Goal: Task Accomplishment & Management: Use online tool/utility

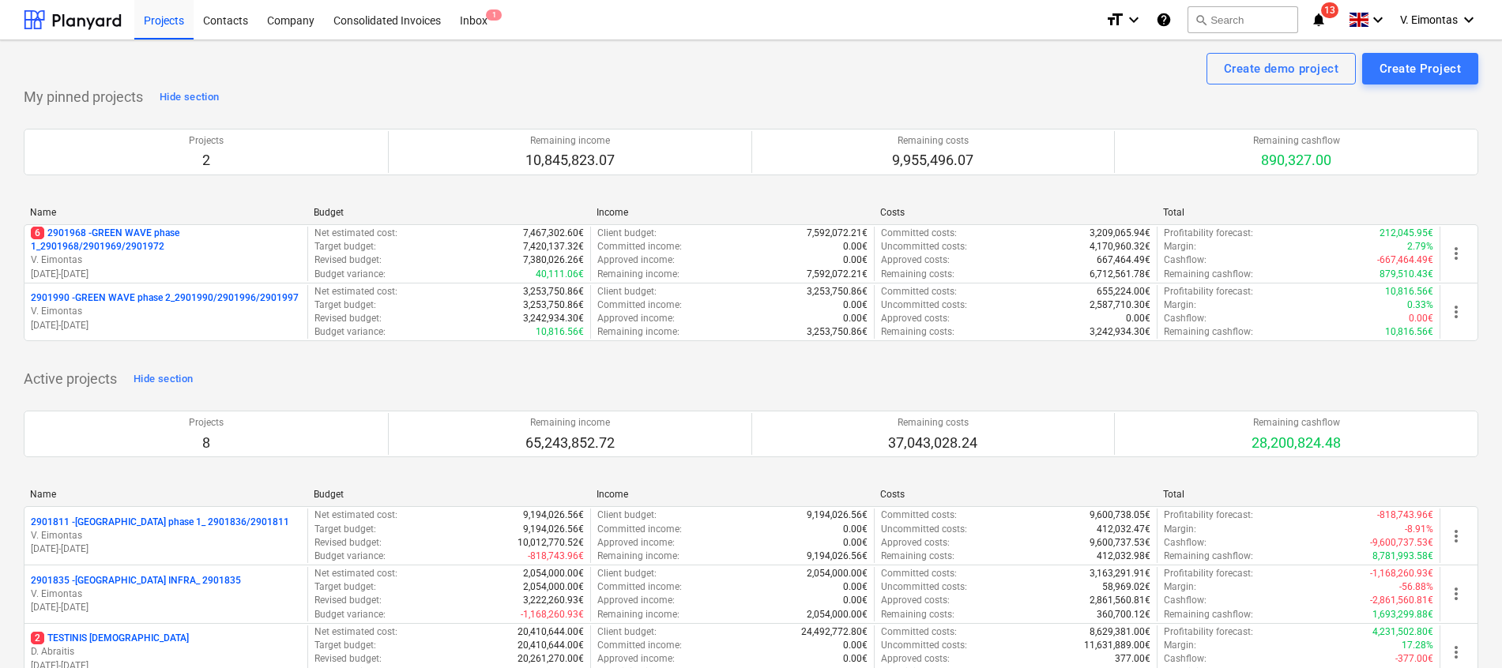
click at [137, 241] on p "6 2901968 - GREEN WAVE phase 1_2901968/2901969/2901972" at bounding box center [166, 240] width 270 height 27
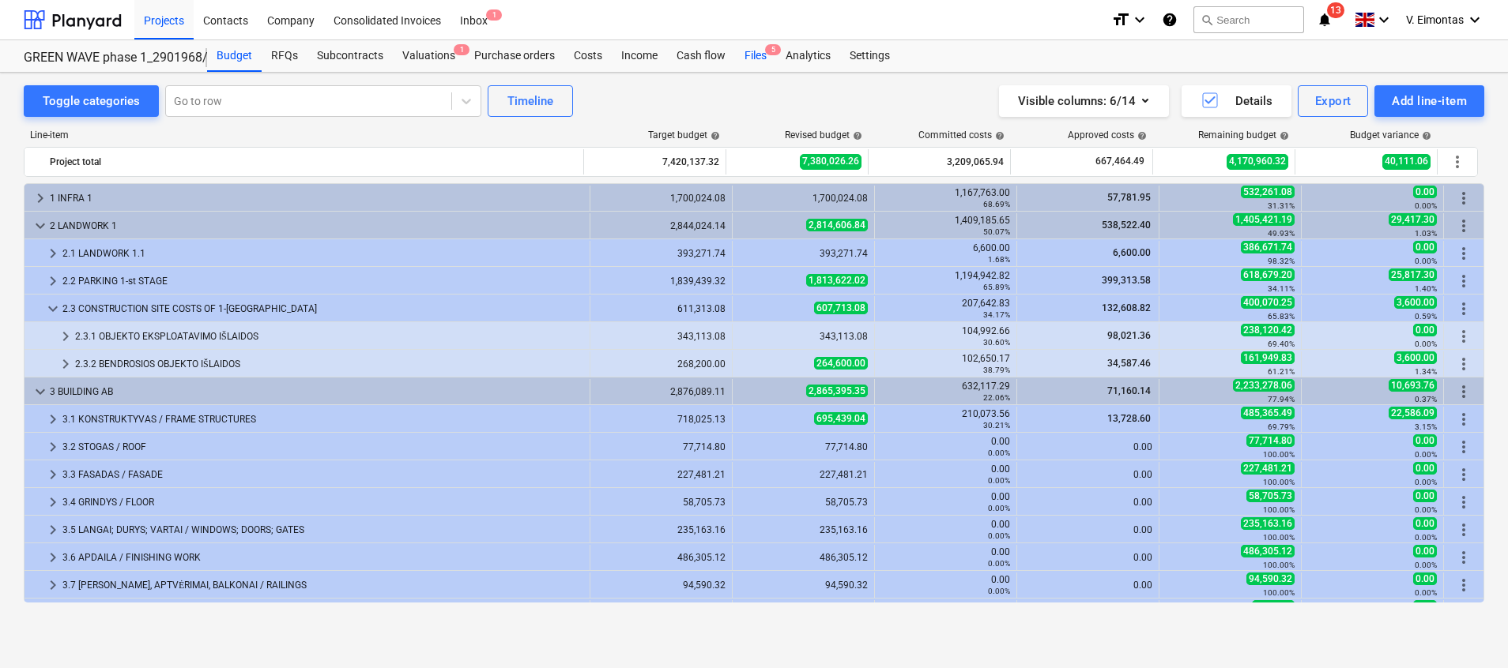
click at [756, 61] on div "Files 5" at bounding box center [755, 56] width 41 height 32
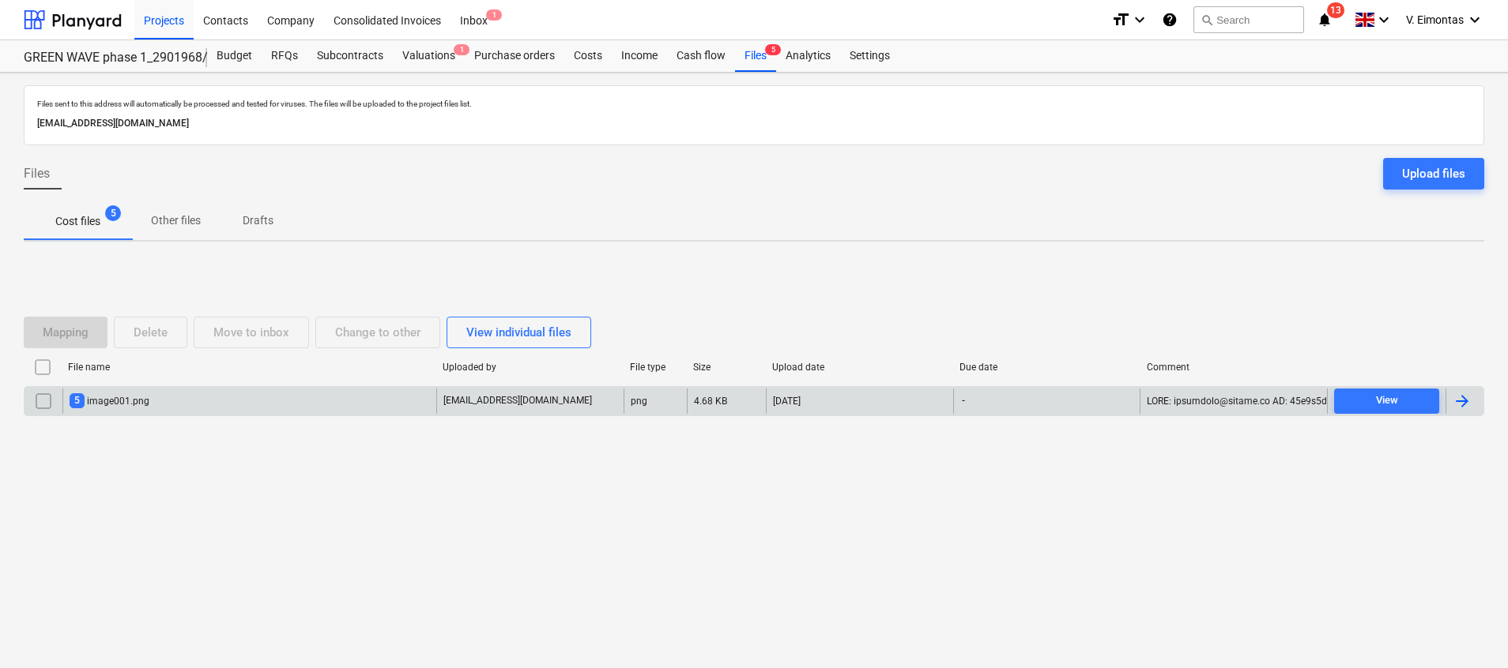
click at [149, 393] on div "5 image001.png" at bounding box center [249, 401] width 374 height 25
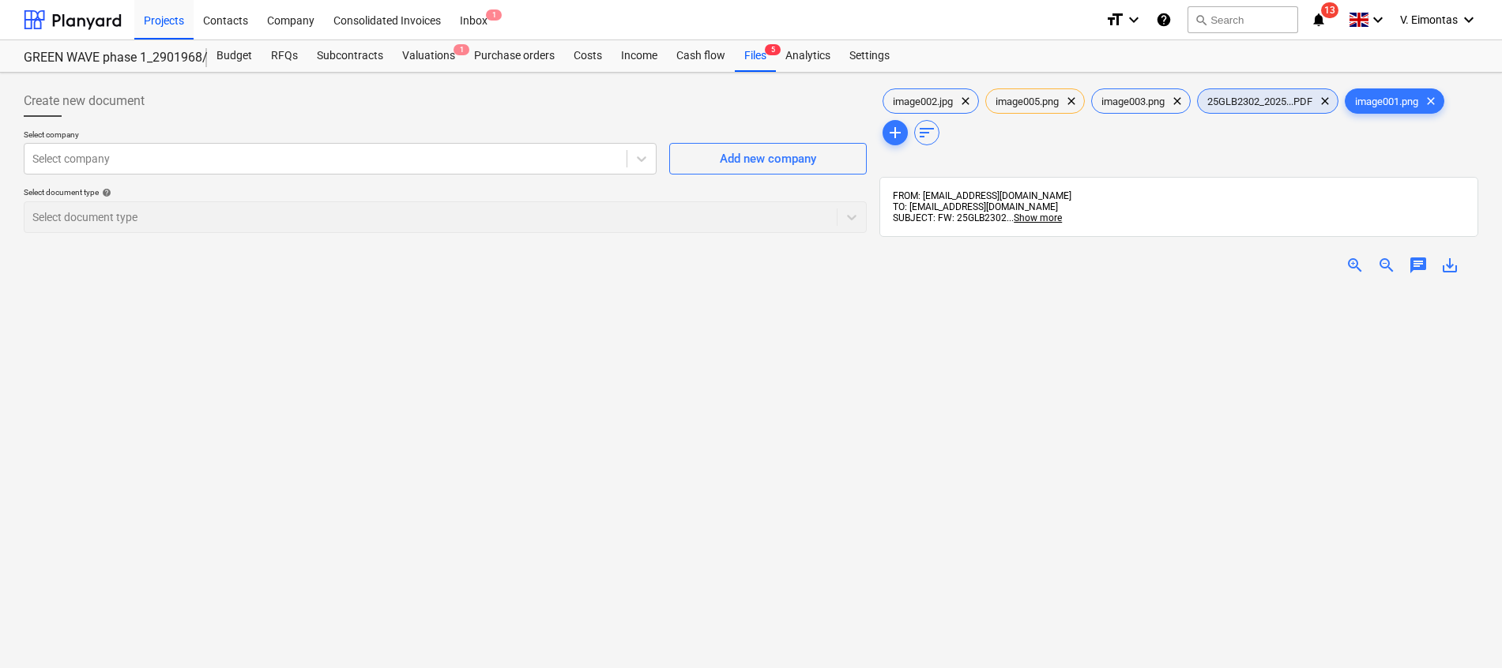
click at [1257, 100] on span "25GLB2302_2025...PDF" at bounding box center [1260, 102] width 124 height 12
click at [735, 53] on div "Files 5" at bounding box center [755, 56] width 41 height 32
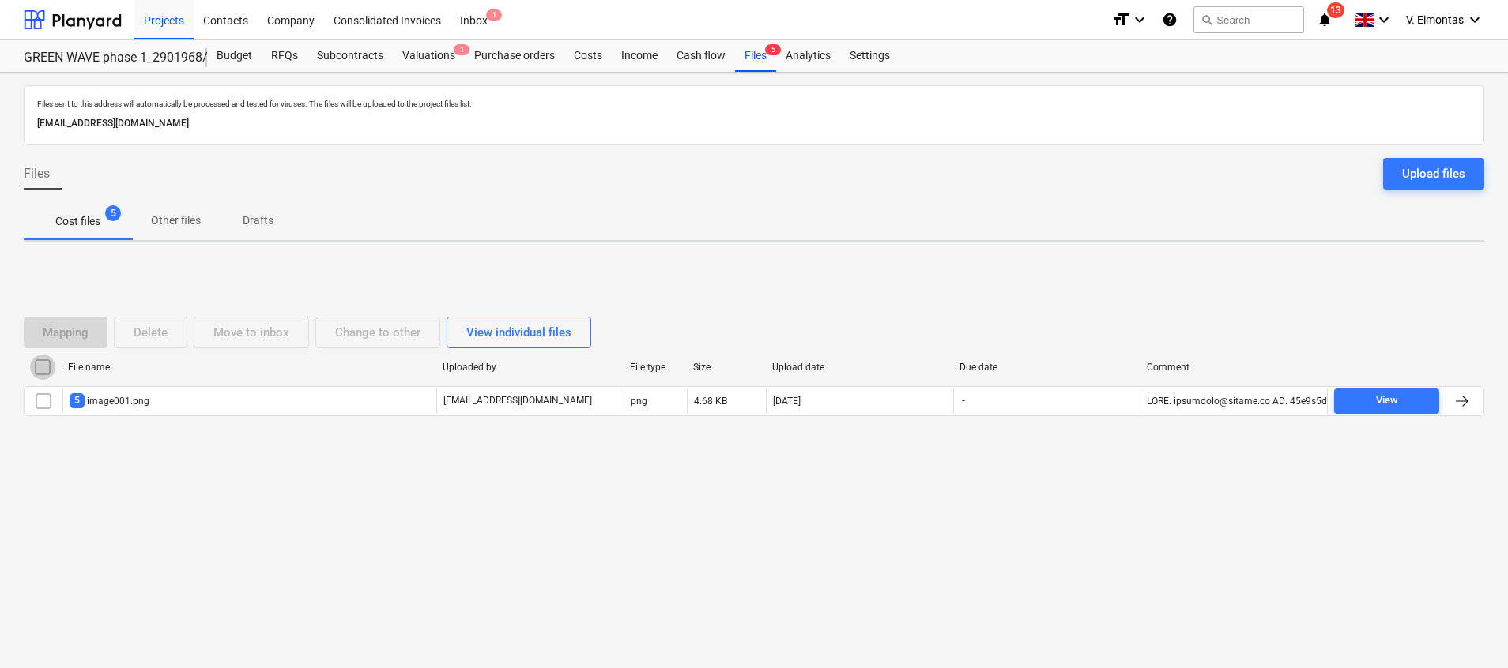
click at [36, 355] on input "checkbox" at bounding box center [42, 367] width 25 height 25
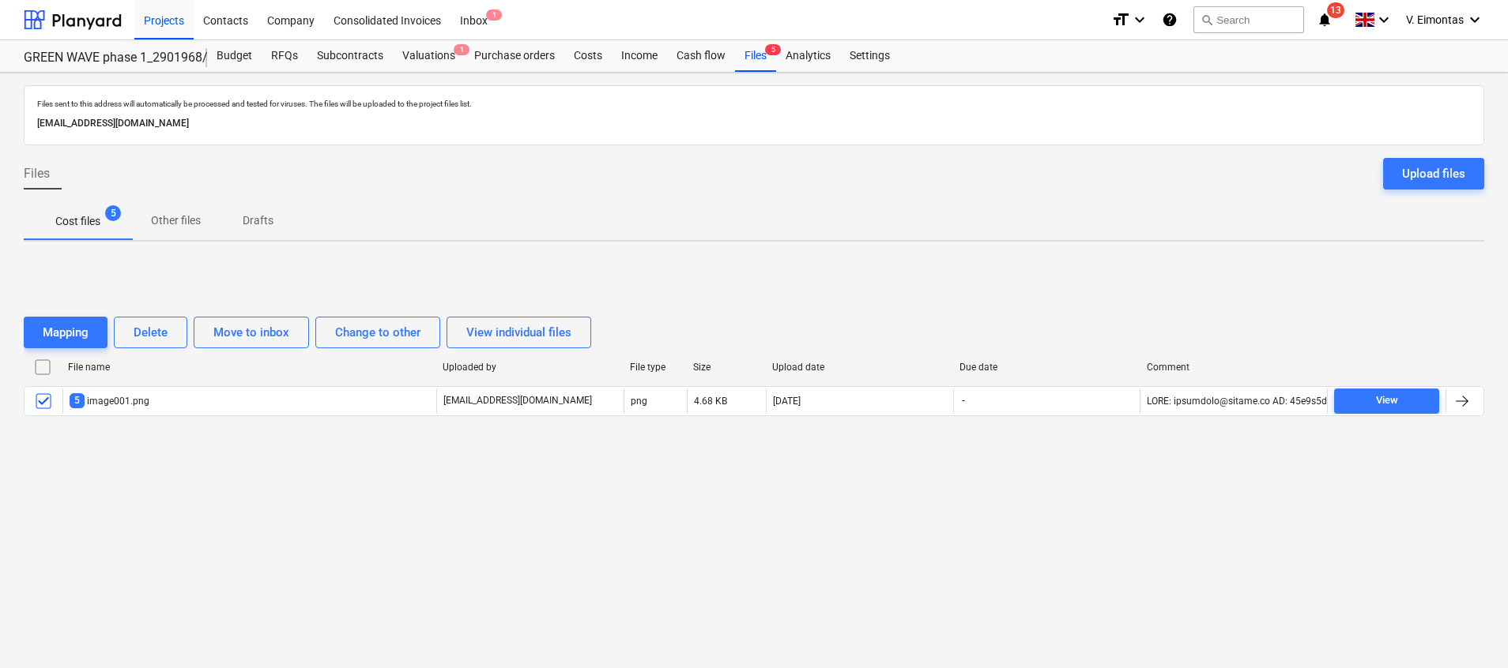
click at [43, 367] on input "checkbox" at bounding box center [42, 367] width 25 height 25
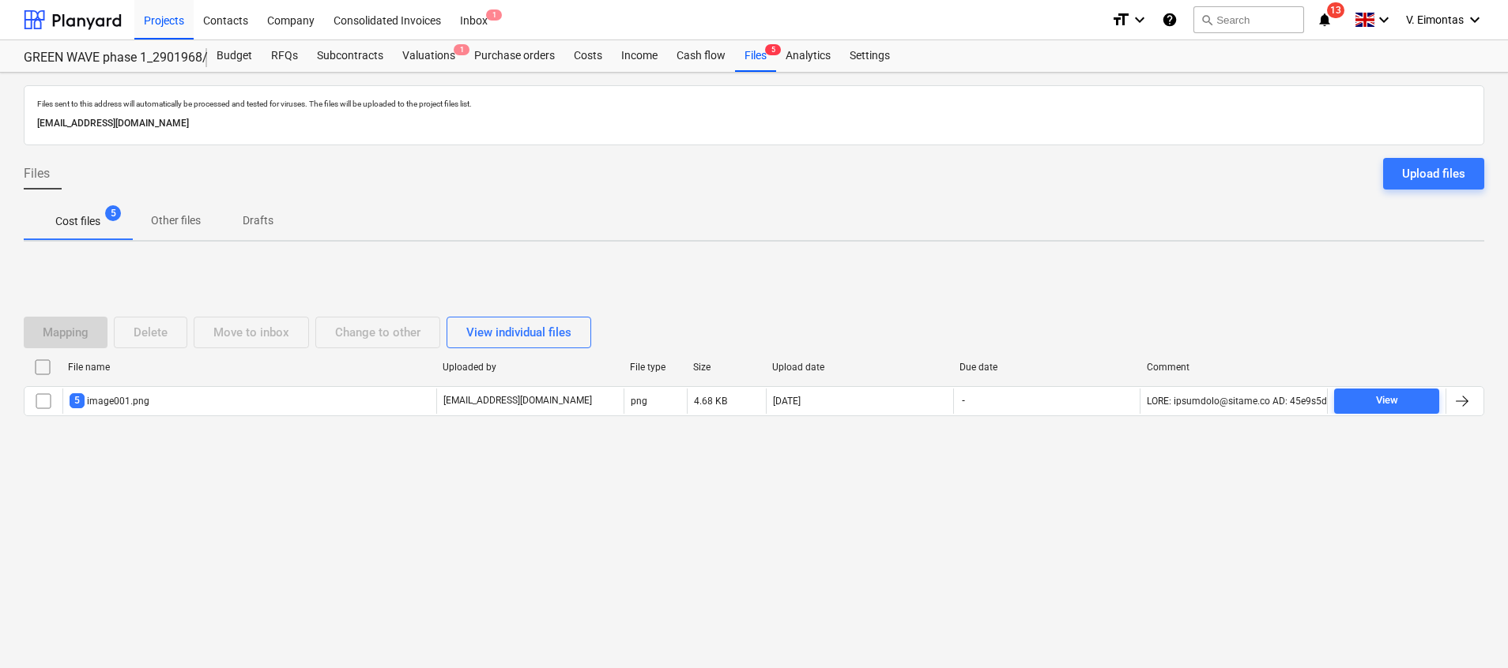
click at [37, 371] on input "checkbox" at bounding box center [42, 367] width 25 height 25
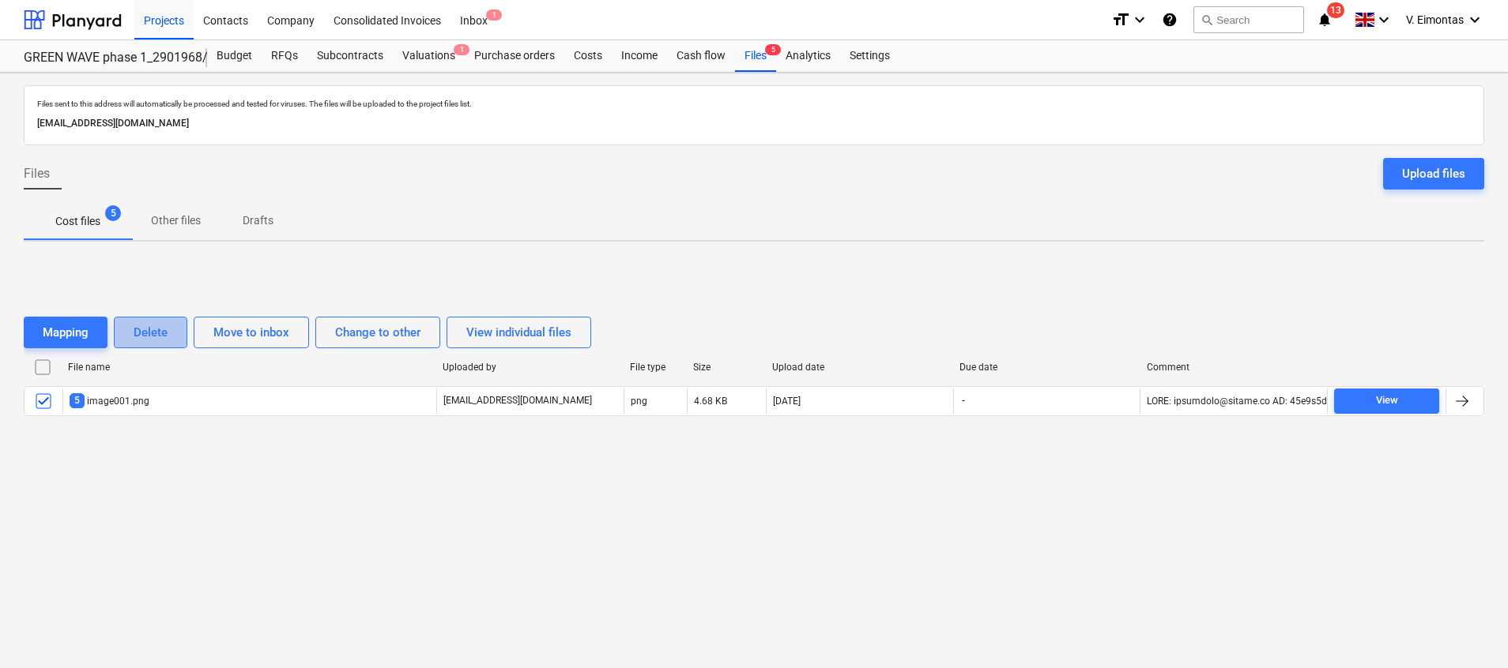
click at [180, 330] on button "Delete" at bounding box center [150, 333] width 73 height 32
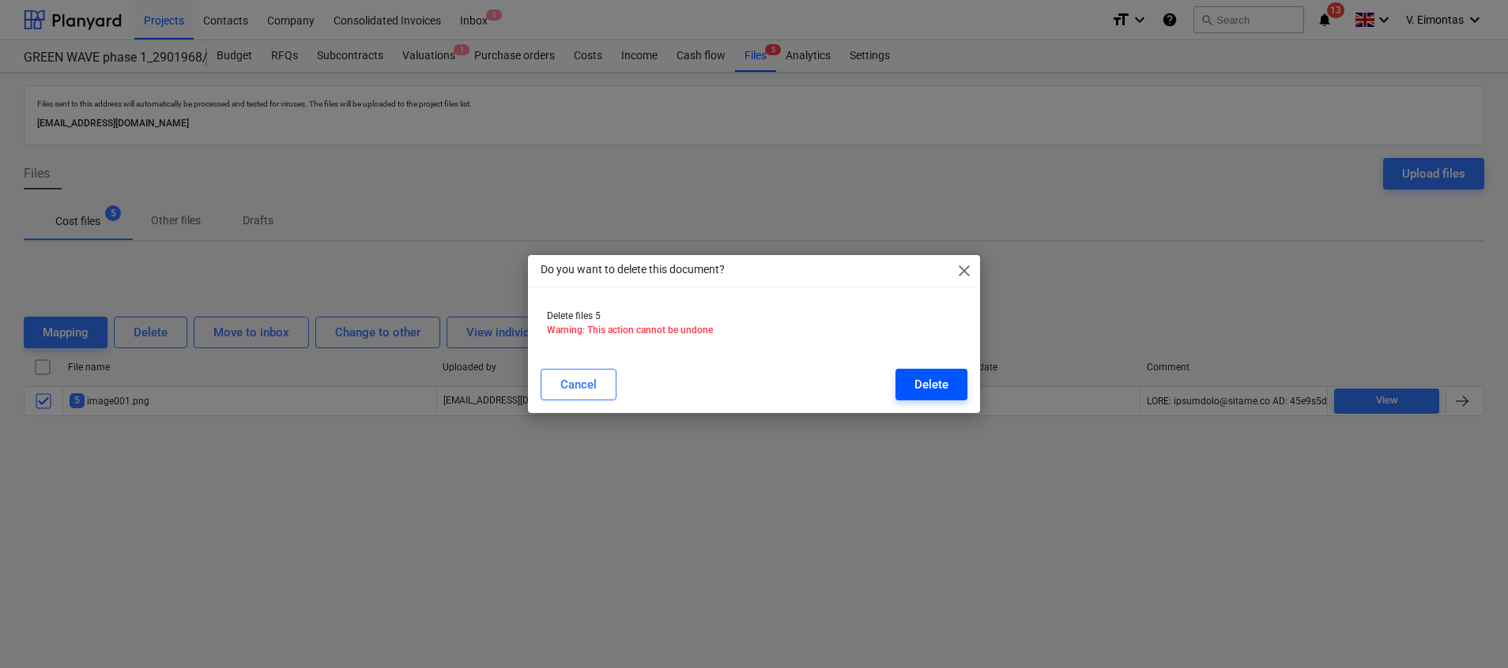
click at [915, 390] on div "Delete" at bounding box center [931, 385] width 34 height 21
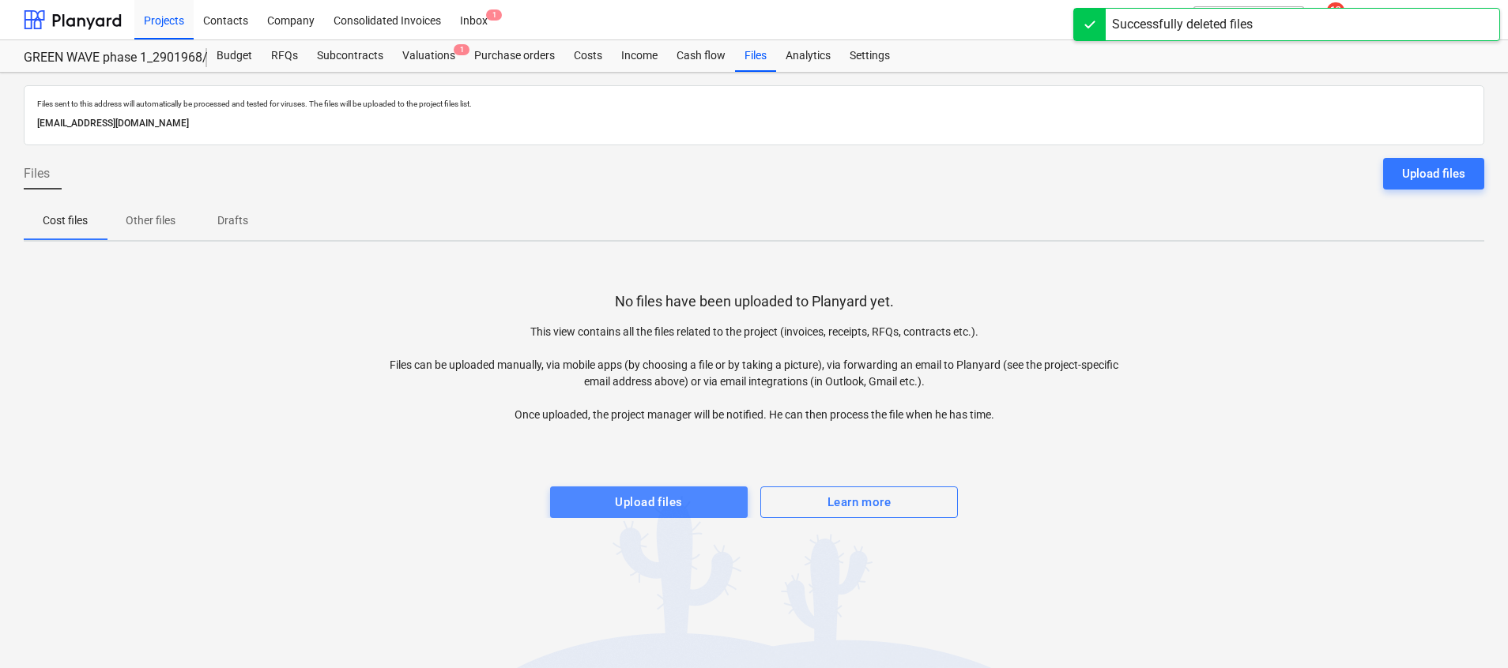
click at [635, 510] on div "Upload files" at bounding box center [648, 502] width 67 height 21
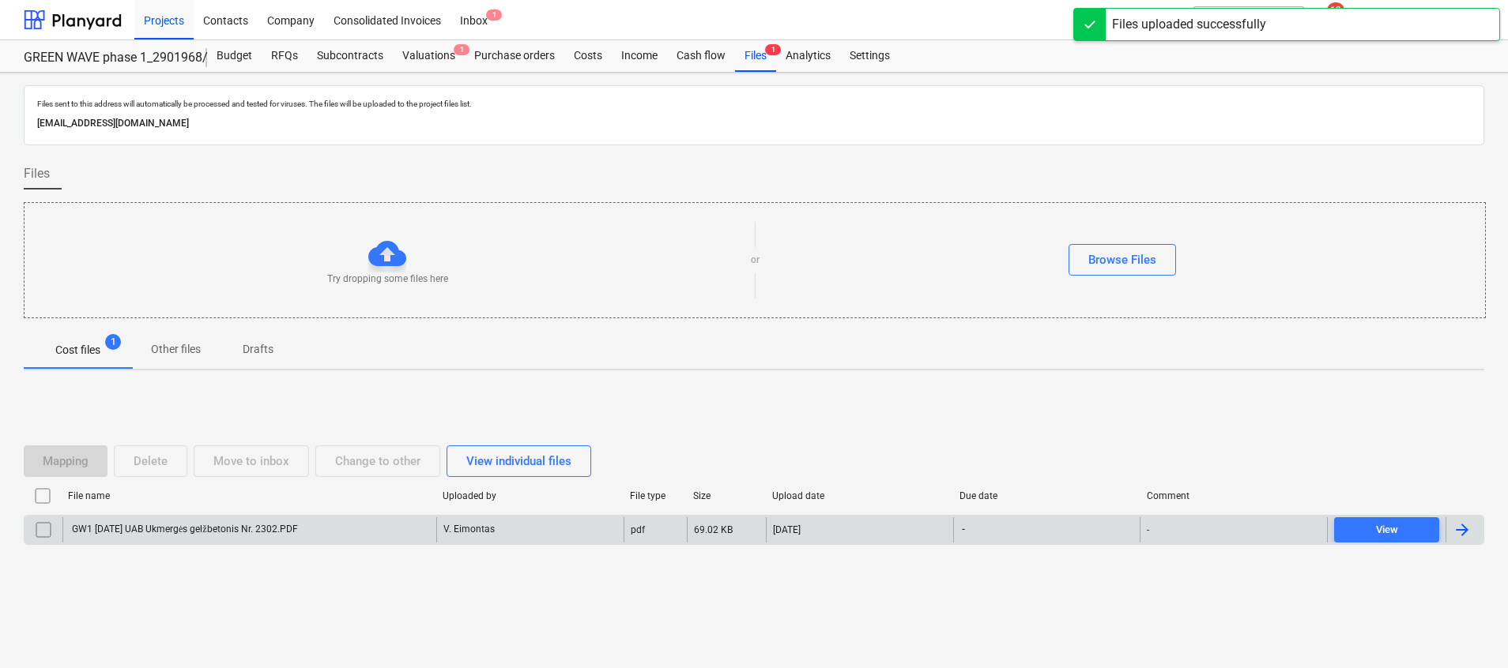
click at [341, 526] on div "GW1 [DATE] UAB Ukmergės gelžbetonis Nr. 2302.PDF" at bounding box center [249, 530] width 374 height 25
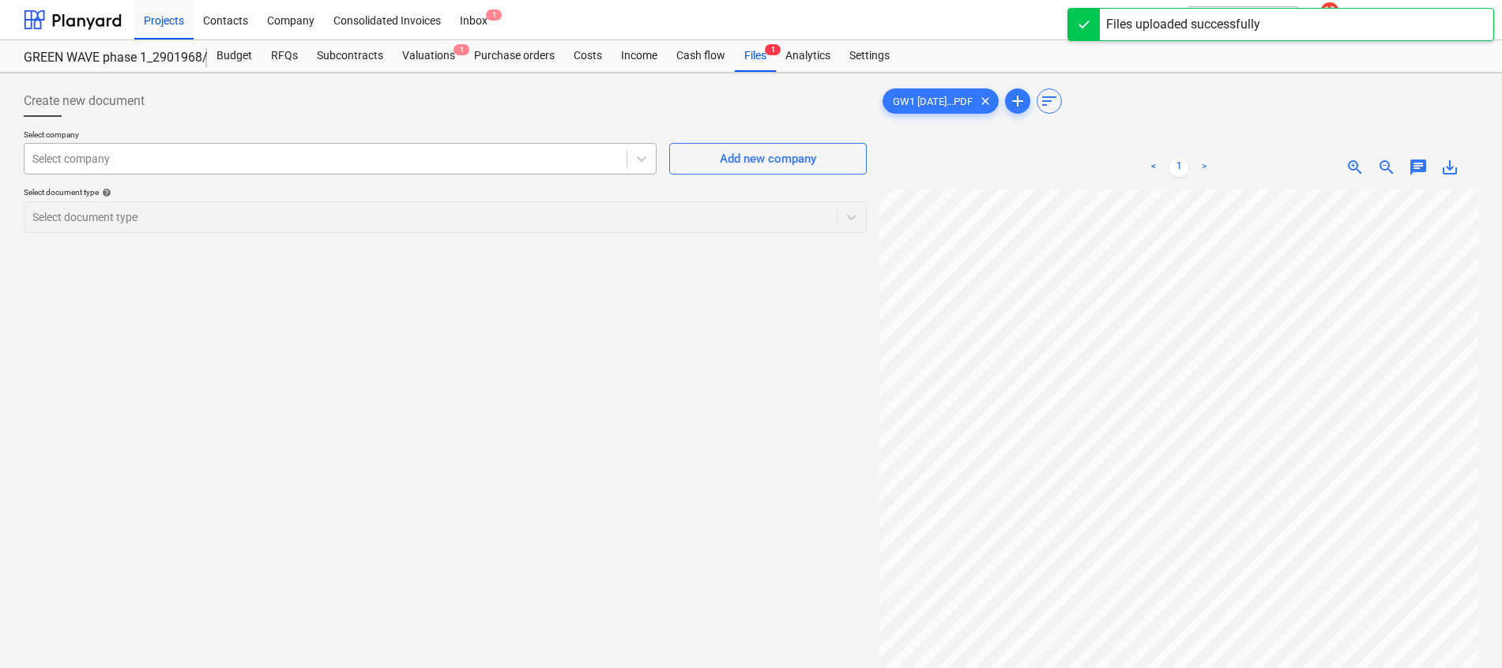
click at [431, 161] on div at bounding box center [325, 159] width 586 height 16
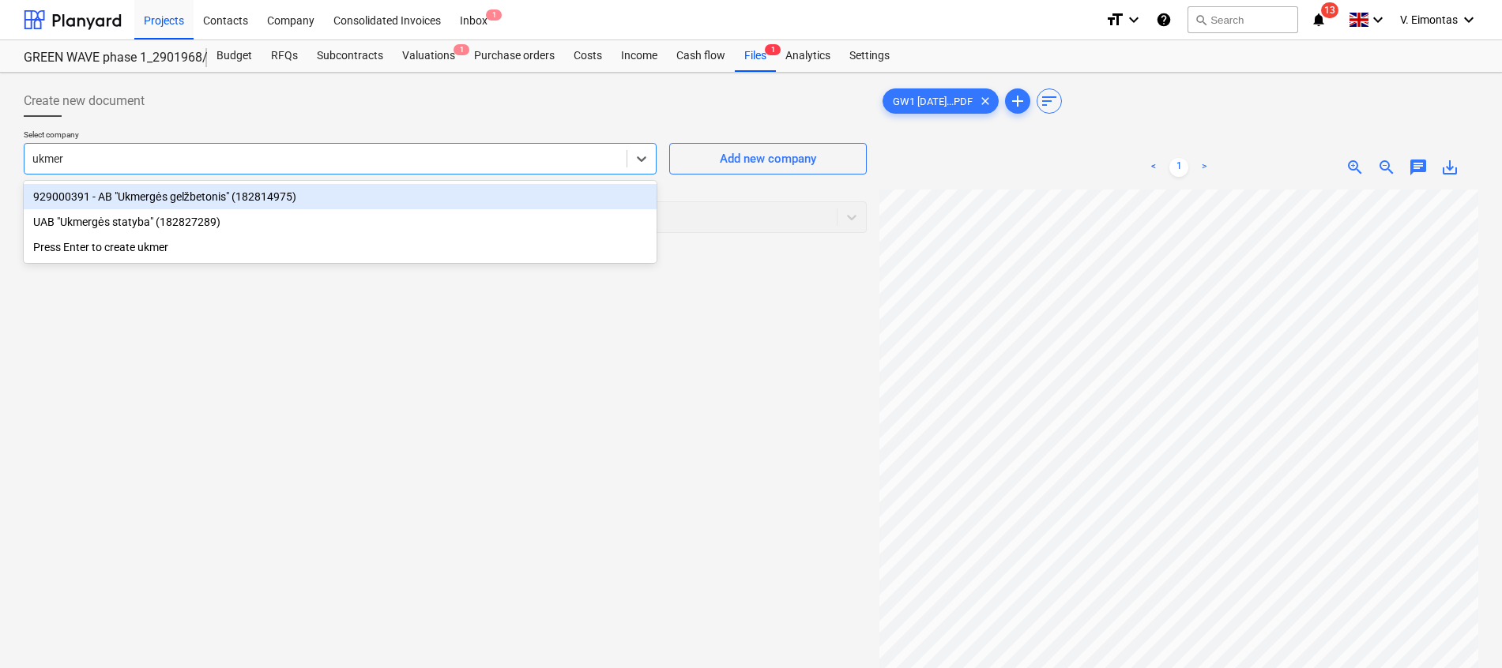
type input "ukmerg"
click at [412, 198] on div "929000391 - AB "Ukmergės gelžbetonis" (182814975)" at bounding box center [340, 196] width 633 height 25
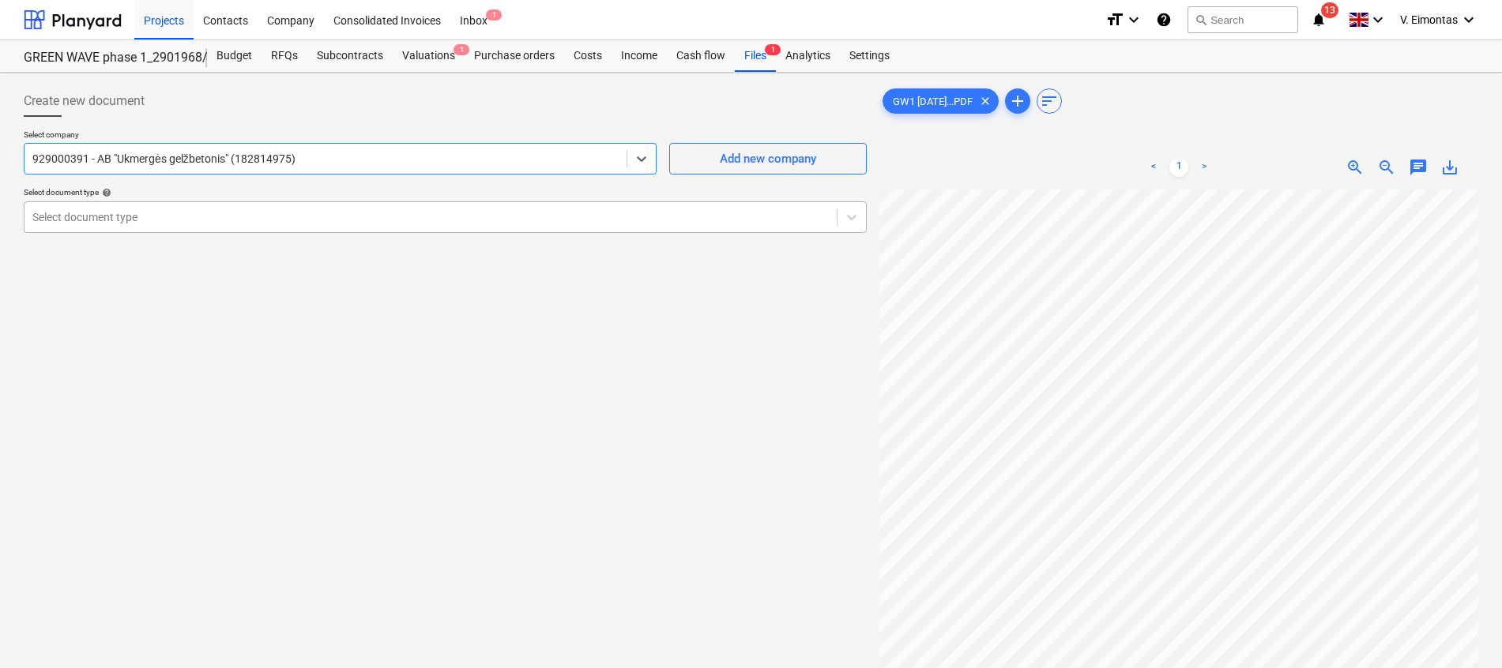
click at [285, 217] on div at bounding box center [430, 217] width 797 height 16
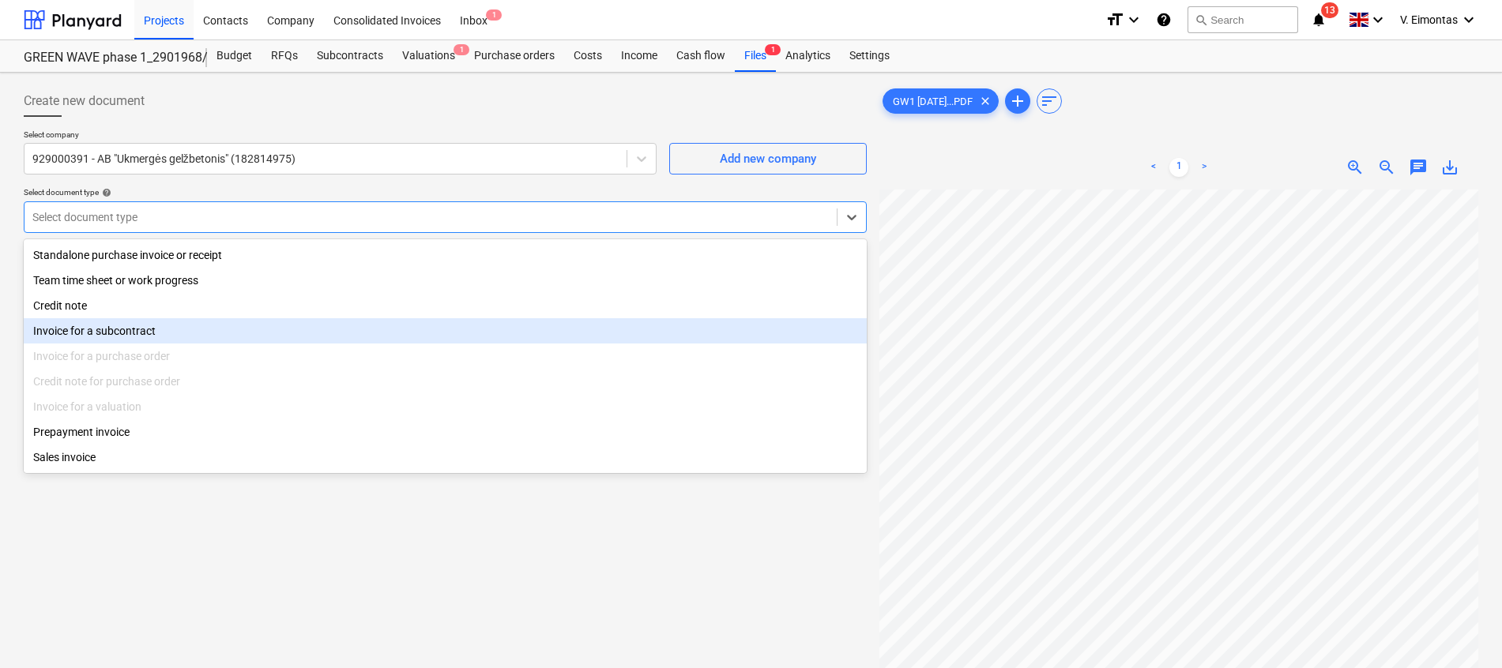
click at [109, 326] on div "Invoice for a subcontract" at bounding box center [445, 330] width 843 height 25
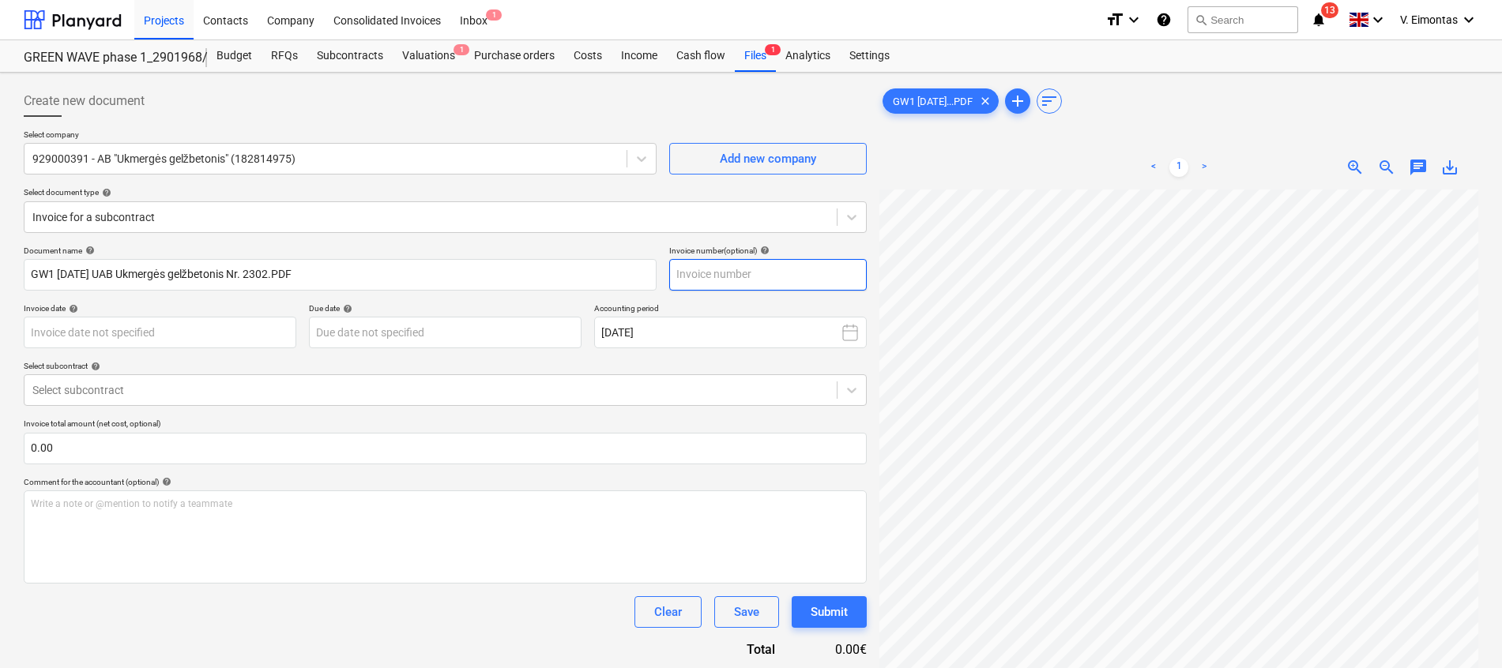
click at [729, 267] on input "text" at bounding box center [768, 275] width 198 height 32
type input "2302"
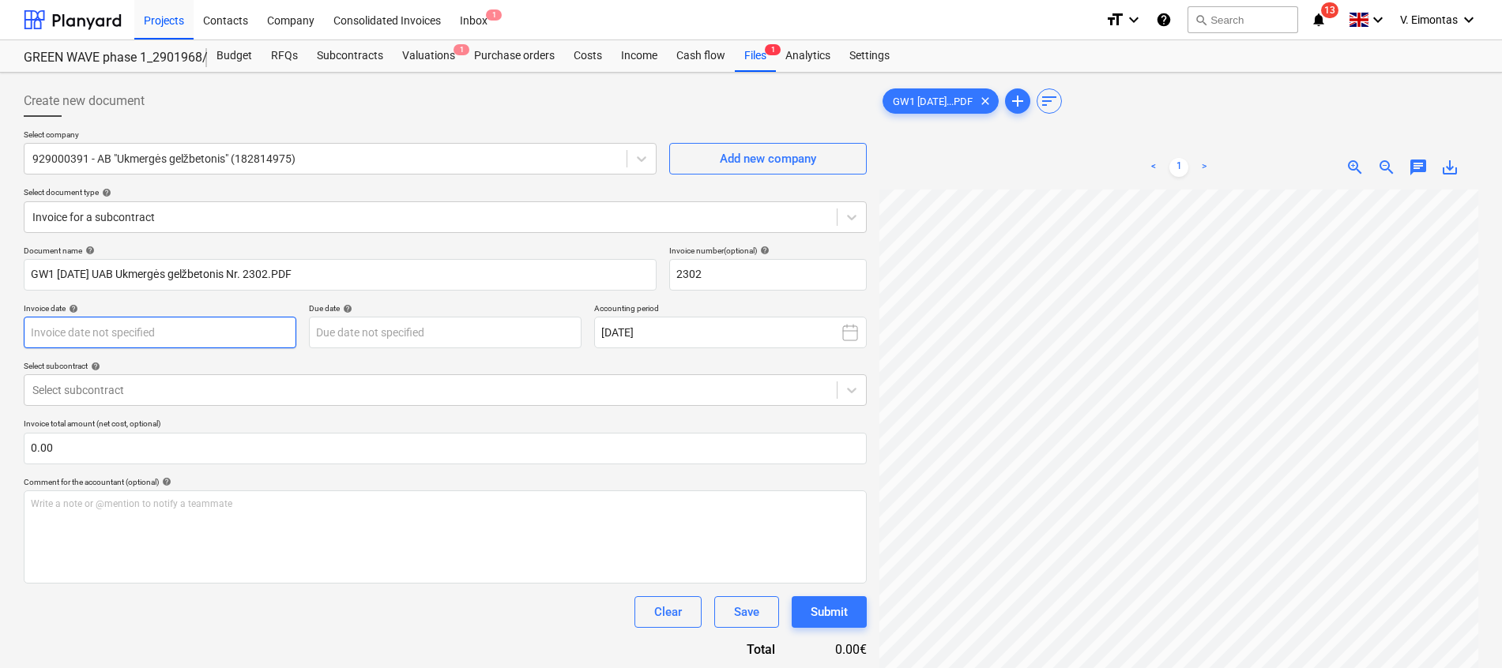
click at [239, 335] on body "Projects Contacts Company Consolidated Invoices Inbox 1 format_size keyboard_ar…" at bounding box center [751, 334] width 1502 height 668
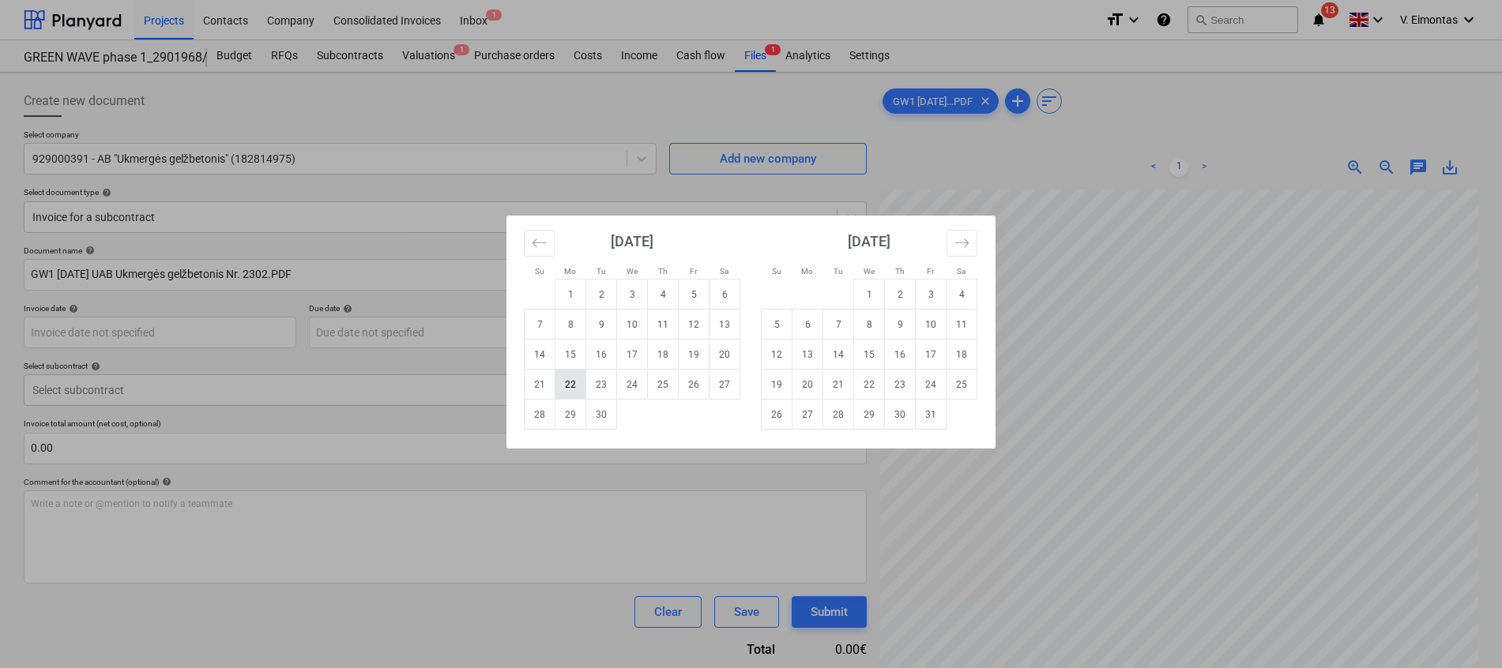
click at [571, 381] on td "22" at bounding box center [570, 385] width 31 height 30
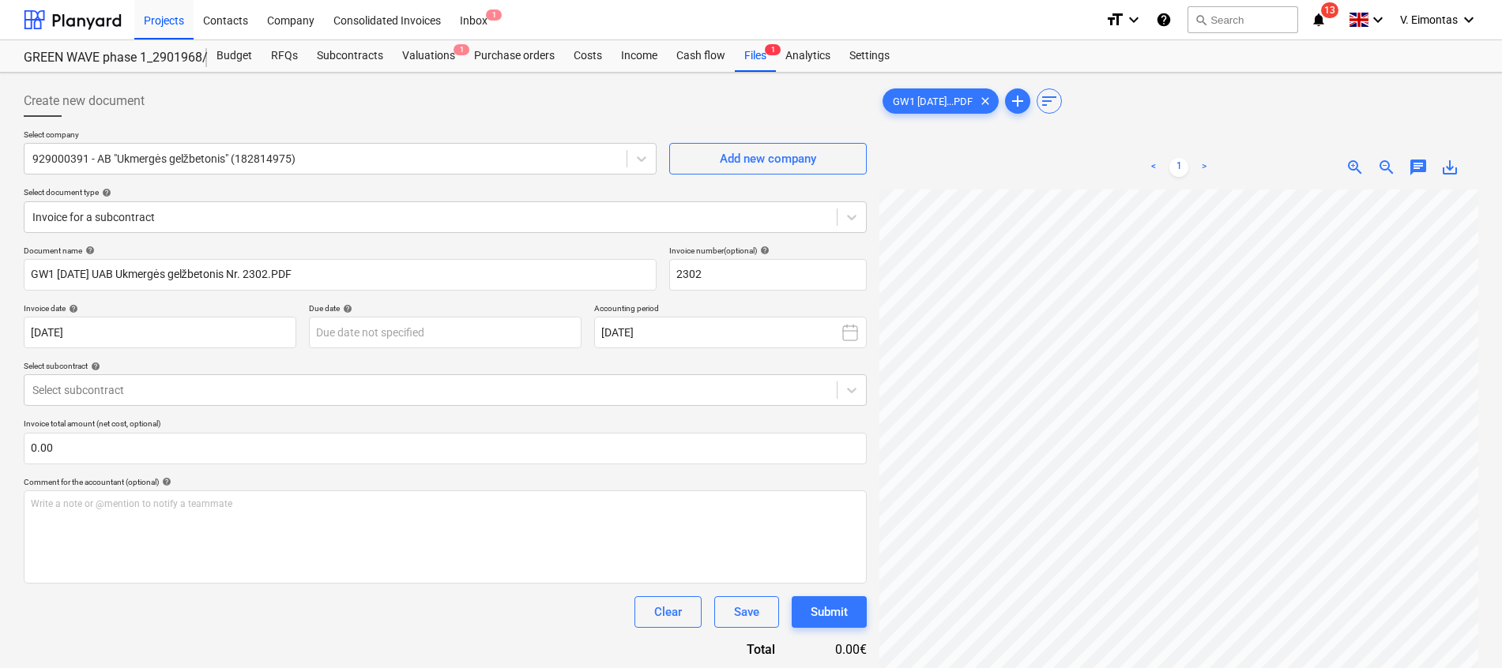
type input "[DATE]"
click at [409, 322] on body "Projects Contacts Company Consolidated Invoices Inbox 1 format_size keyboard_ar…" at bounding box center [751, 334] width 1502 height 668
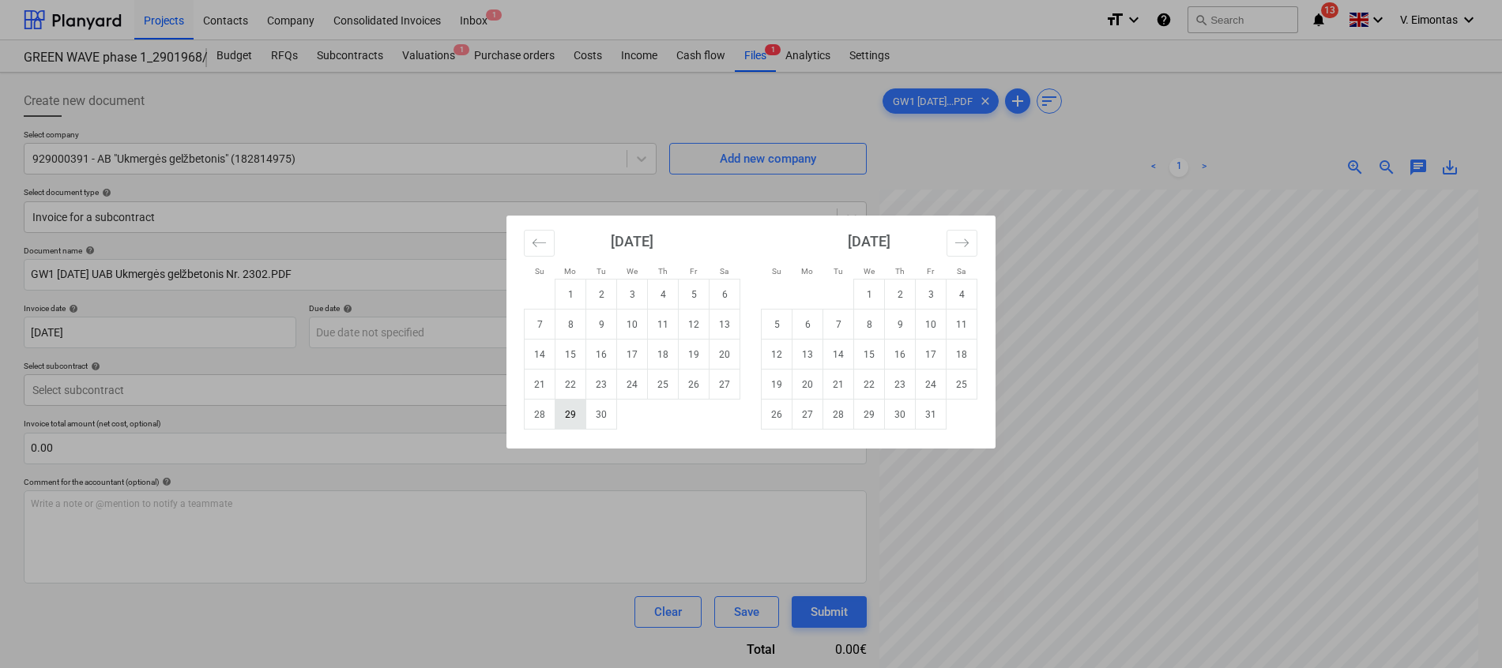
click at [565, 420] on td "29" at bounding box center [570, 415] width 31 height 30
type input "[DATE]"
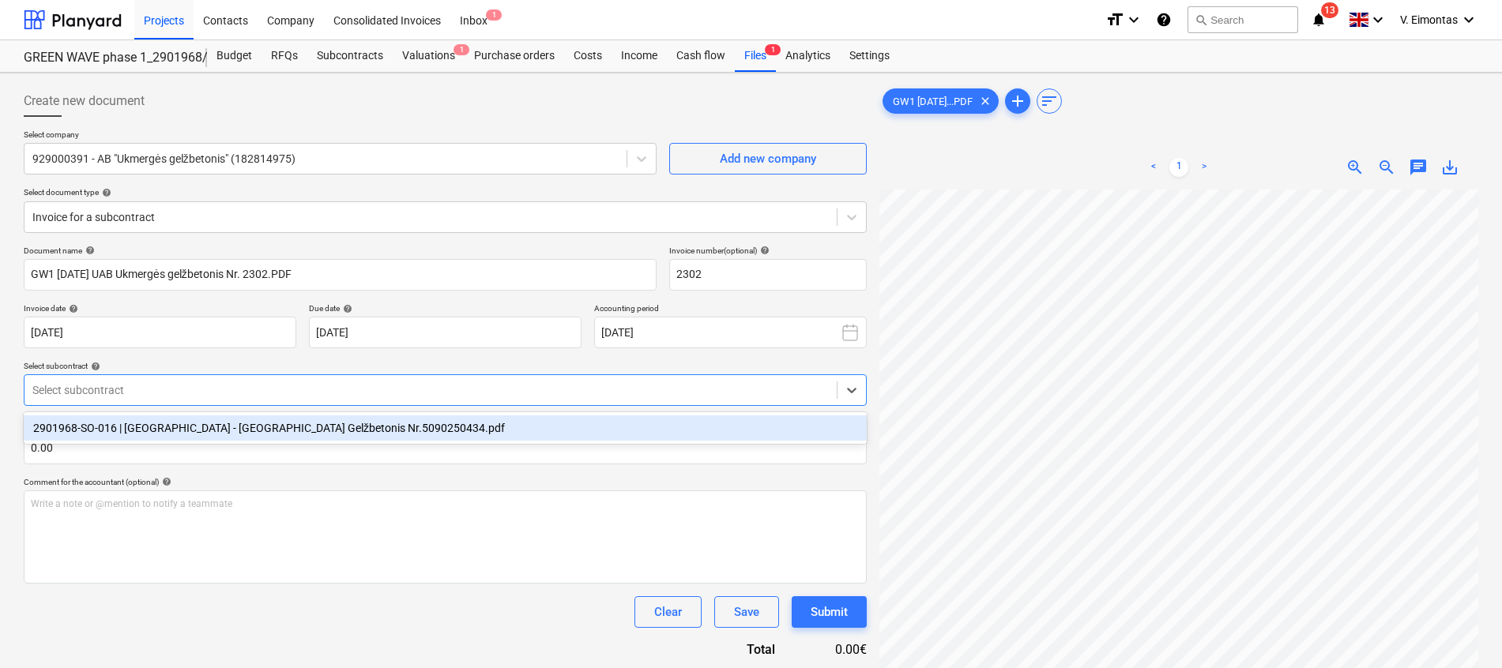
click at [189, 386] on div at bounding box center [430, 390] width 797 height 16
click at [181, 435] on div "2901968-SO-016 | [GEOGRAPHIC_DATA] - [GEOGRAPHIC_DATA] Gelžbetonis Nr.509025043…" at bounding box center [445, 428] width 843 height 25
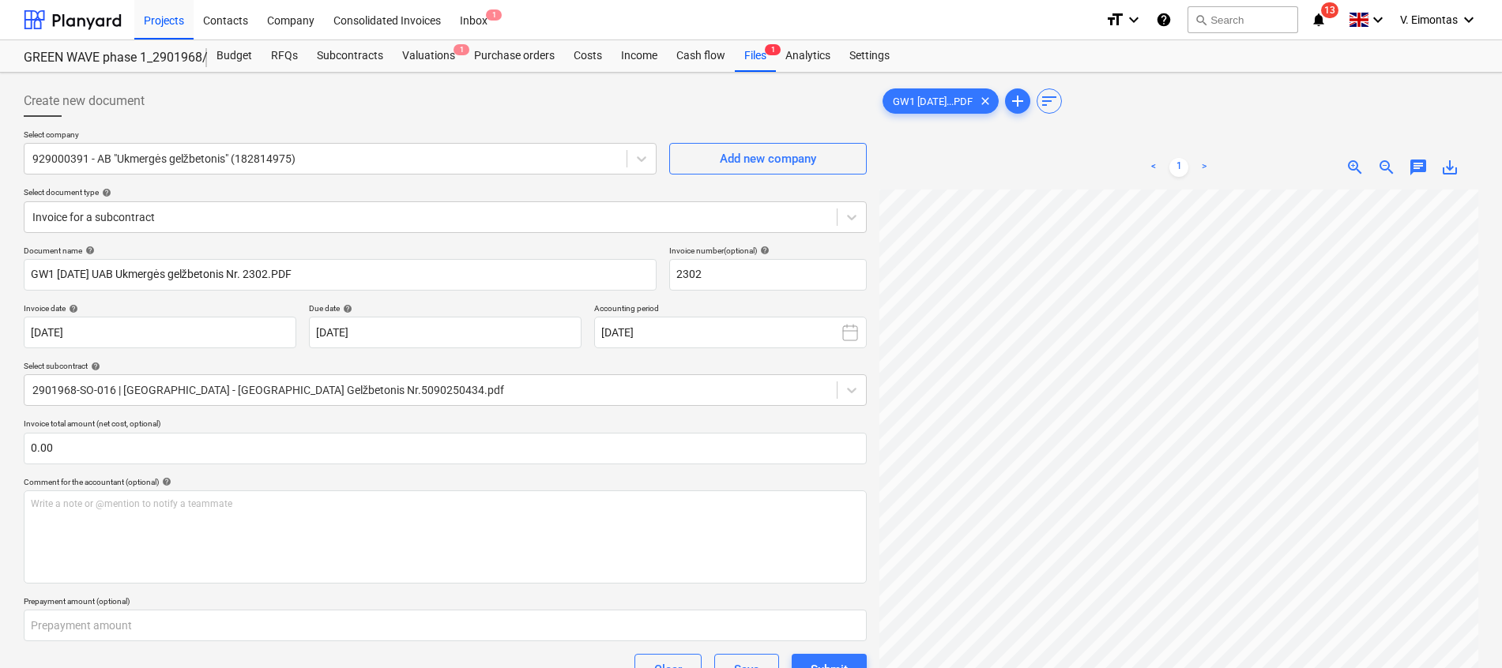
scroll to position [340, 84]
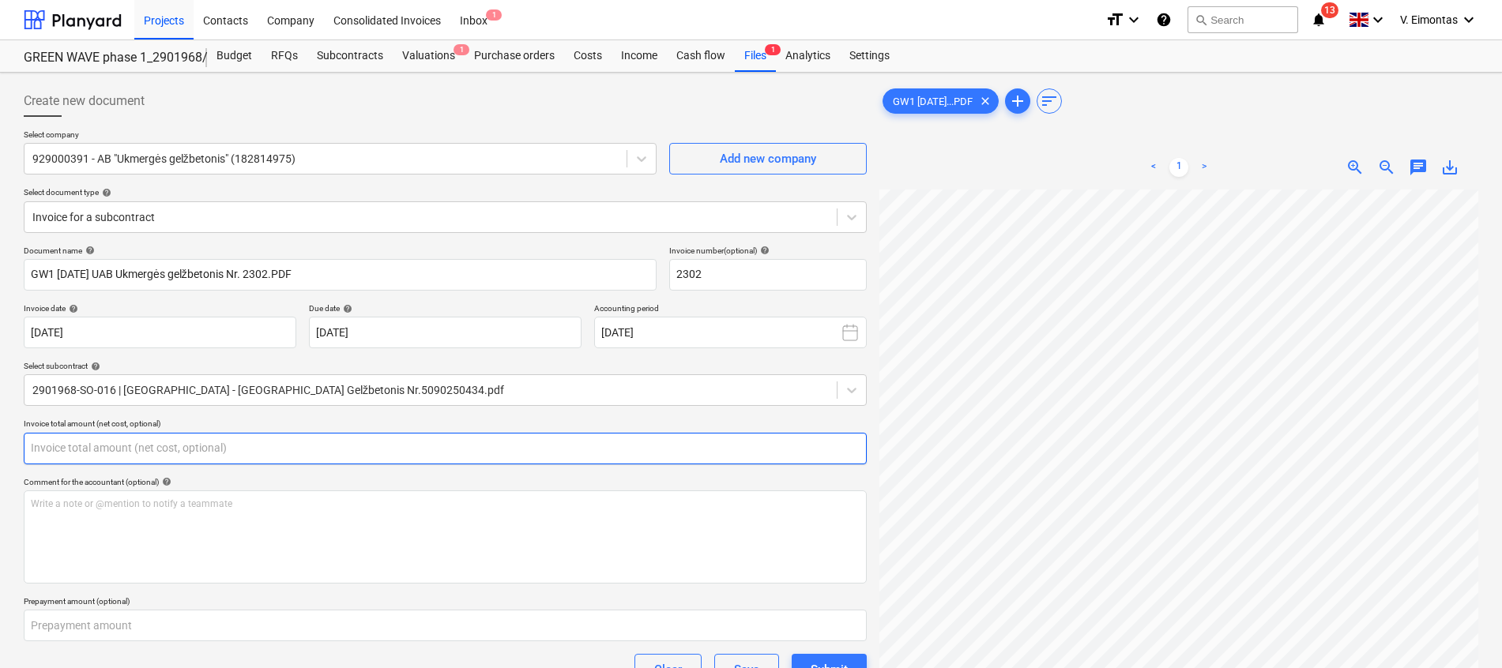
click at [444, 441] on input "text" at bounding box center [445, 449] width 843 height 32
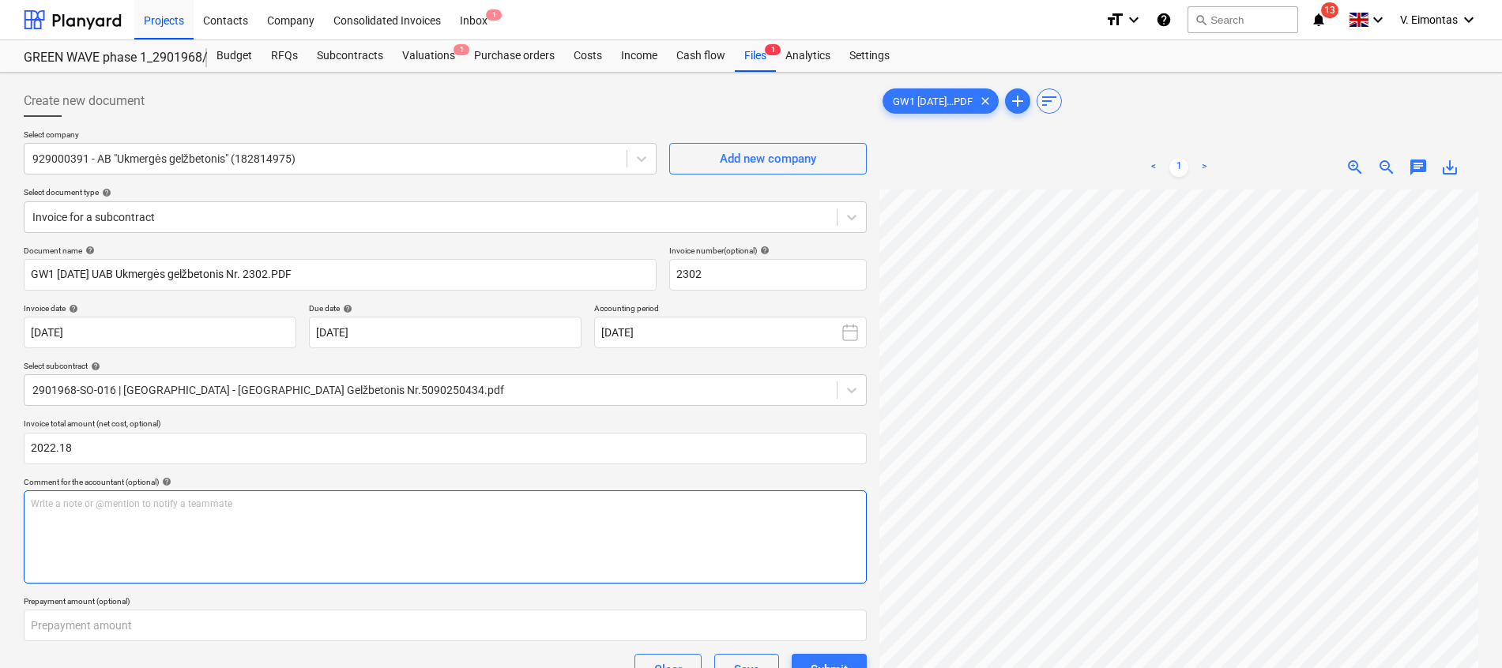
type input "2,022.18"
click at [439, 501] on p "Write a note or @mention to notify a teammate [PERSON_NAME]" at bounding box center [445, 504] width 829 height 13
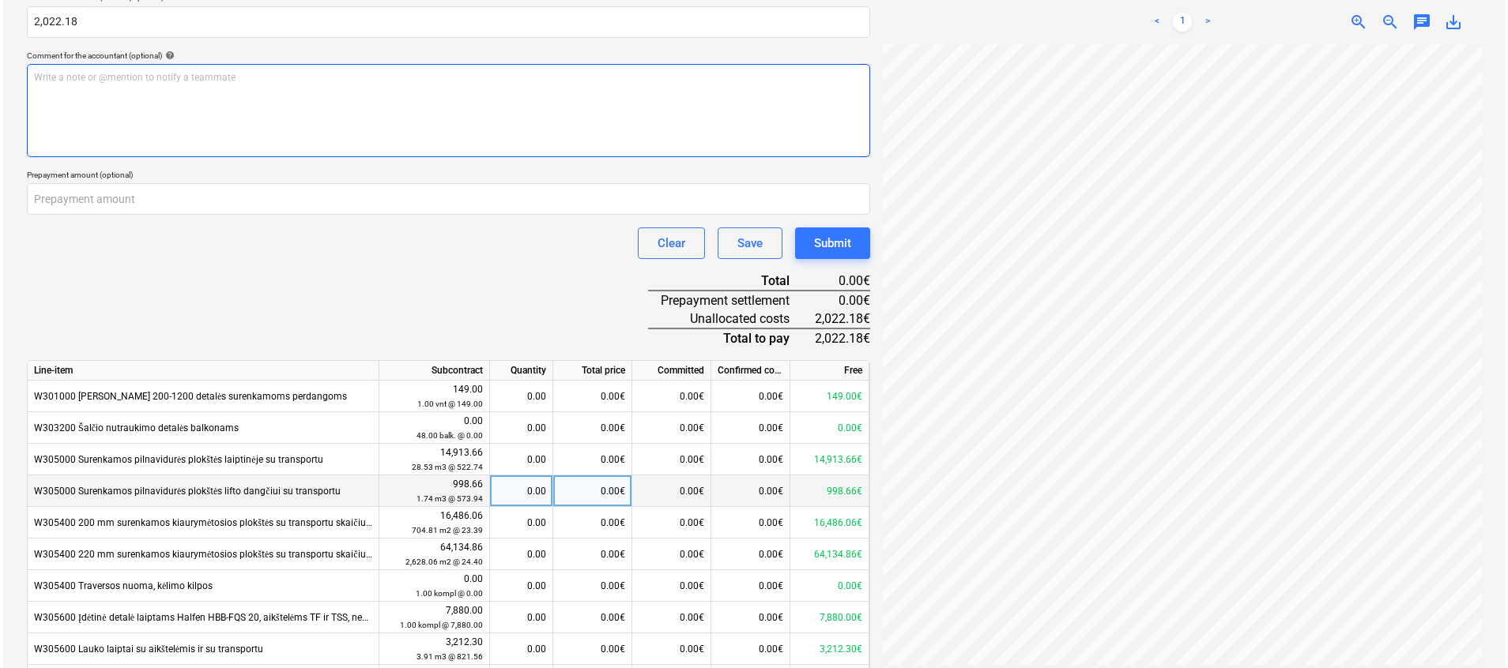
scroll to position [474, 0]
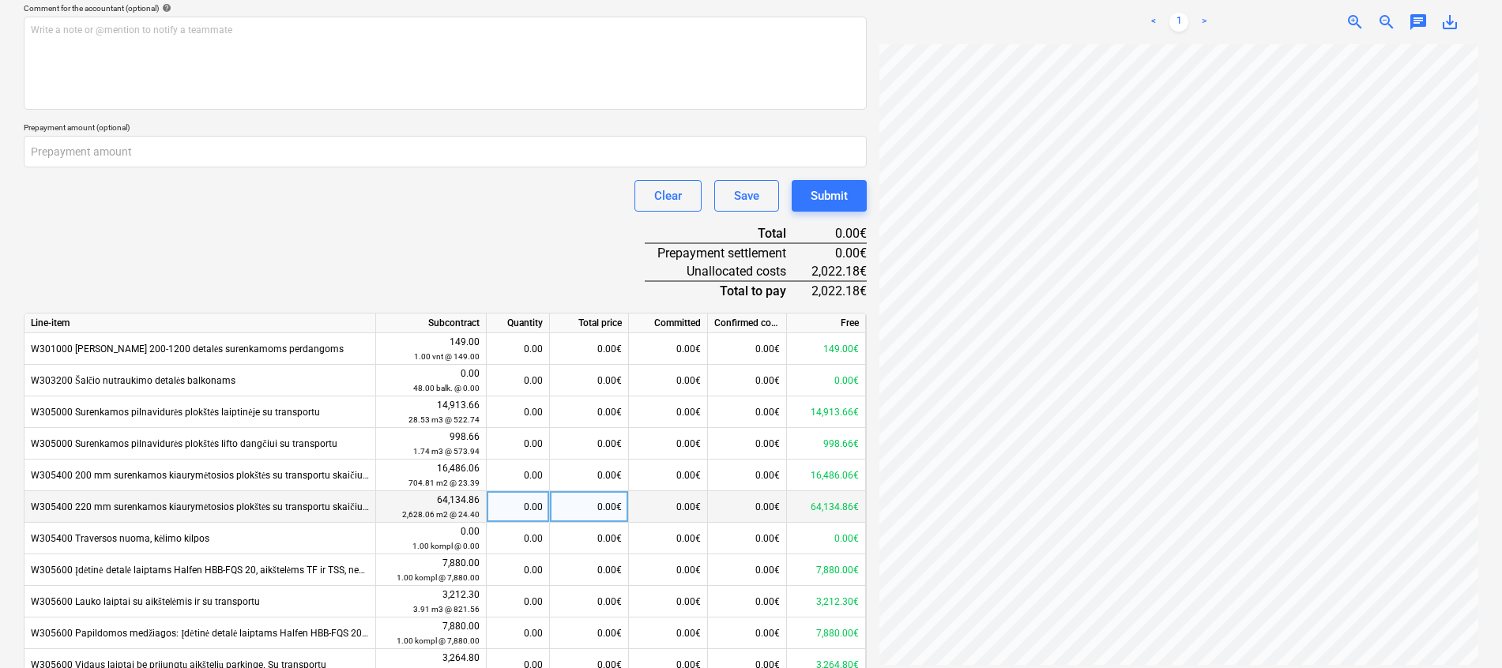
click at [603, 499] on div "0.00€" at bounding box center [589, 507] width 79 height 32
type input "2022.18"
click at [485, 243] on div "Document name help GW1 [DATE] UAB Ukmergės gelžbetonis Nr. 2302.PDF Invoice num…" at bounding box center [445, 316] width 843 height 1088
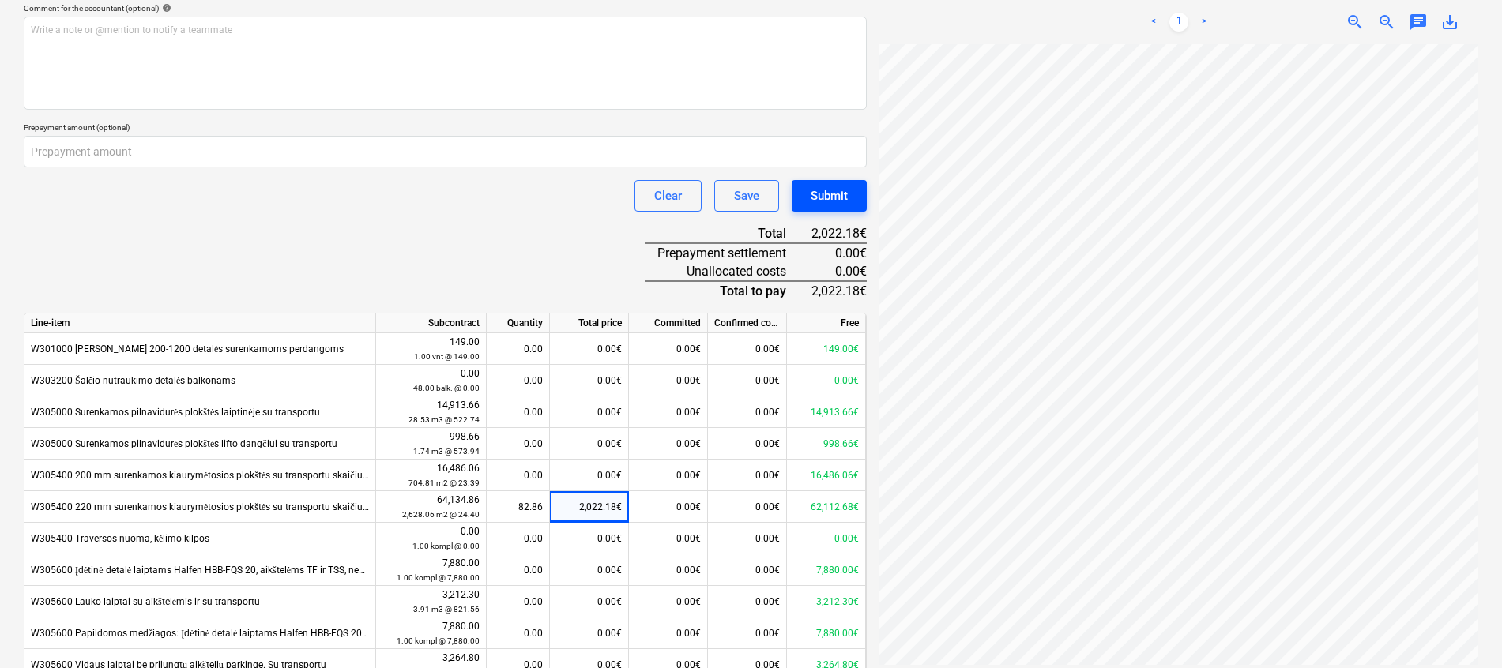
click at [842, 194] on div "Submit" at bounding box center [829, 196] width 37 height 21
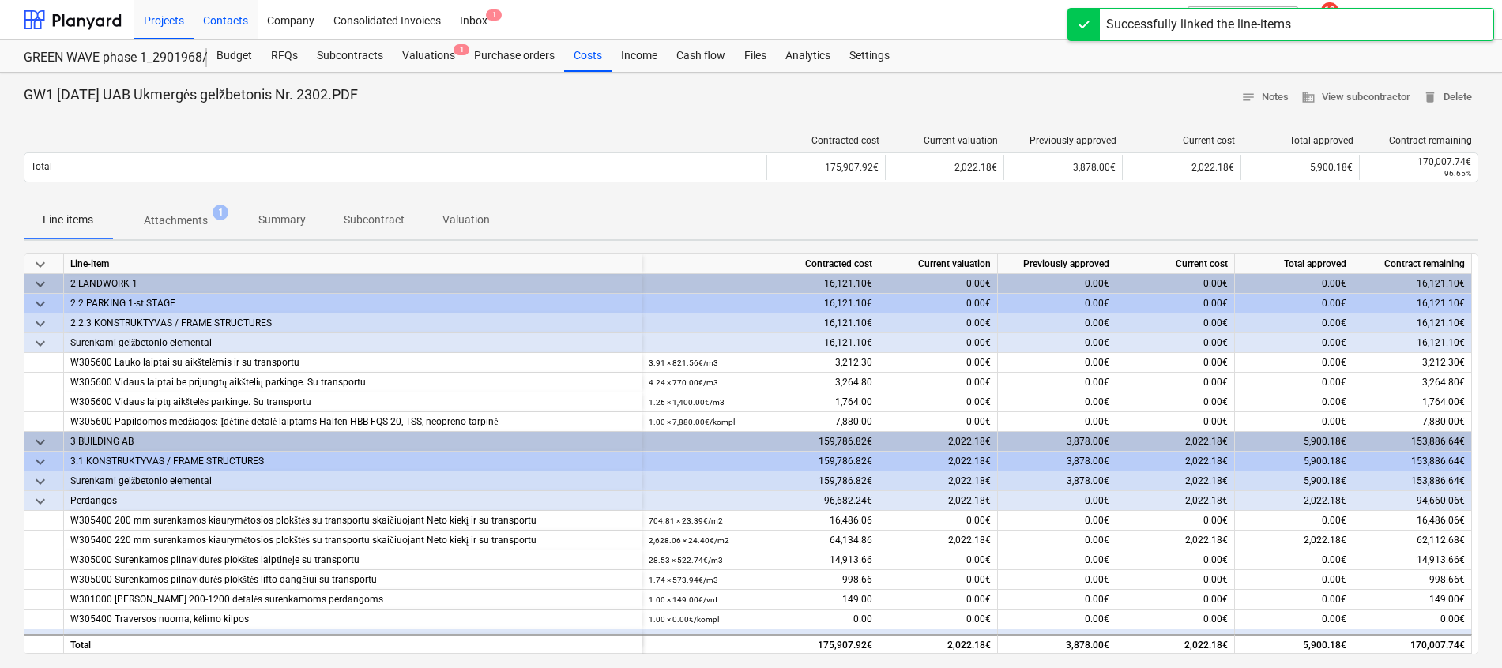
drag, startPoint x: 181, startPoint y: 24, endPoint x: 251, endPoint y: 24, distance: 70.3
click at [180, 24] on div "Projects" at bounding box center [163, 19] width 59 height 40
